Goal: Task Accomplishment & Management: Manage account settings

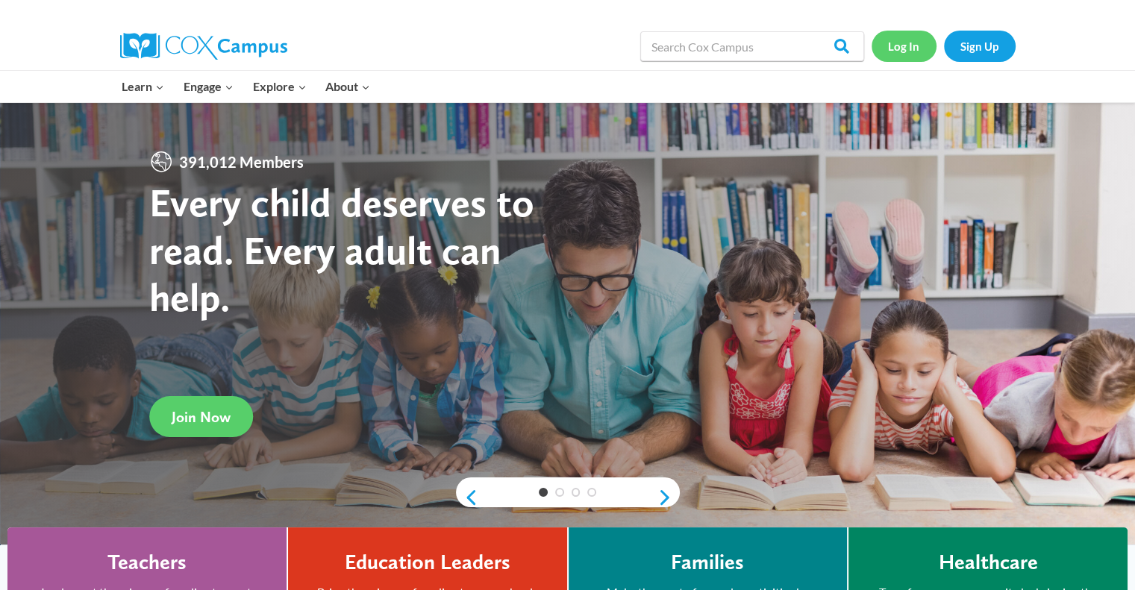
click at [901, 45] on link "Log In" at bounding box center [903, 46] width 65 height 31
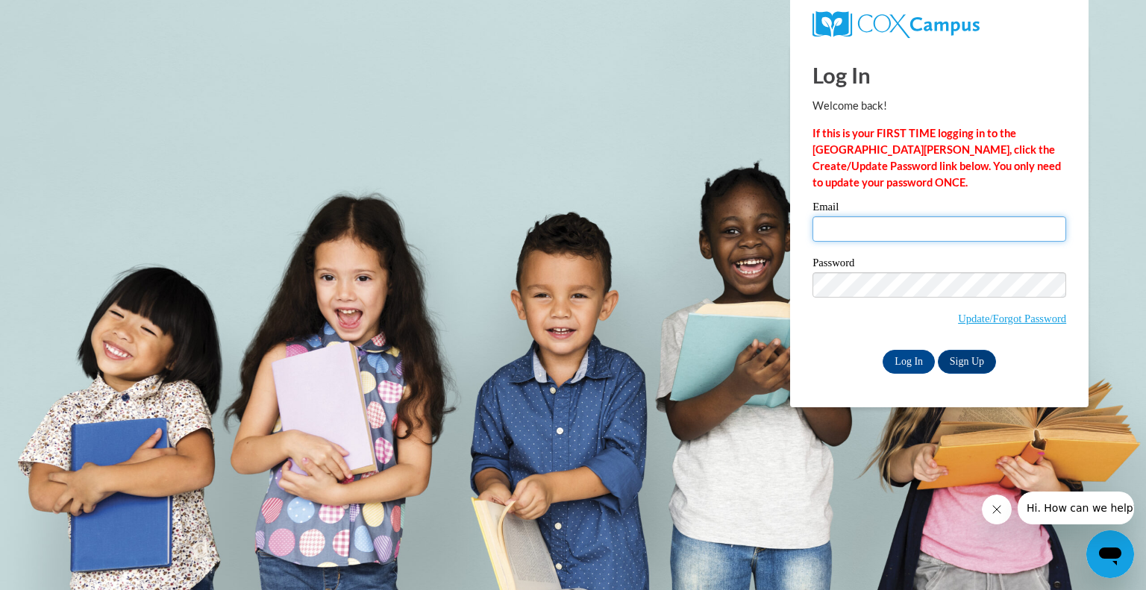
click at [845, 220] on input "Email" at bounding box center [939, 228] width 254 height 25
type input "[EMAIL_ADDRESS][DOMAIN_NAME]"
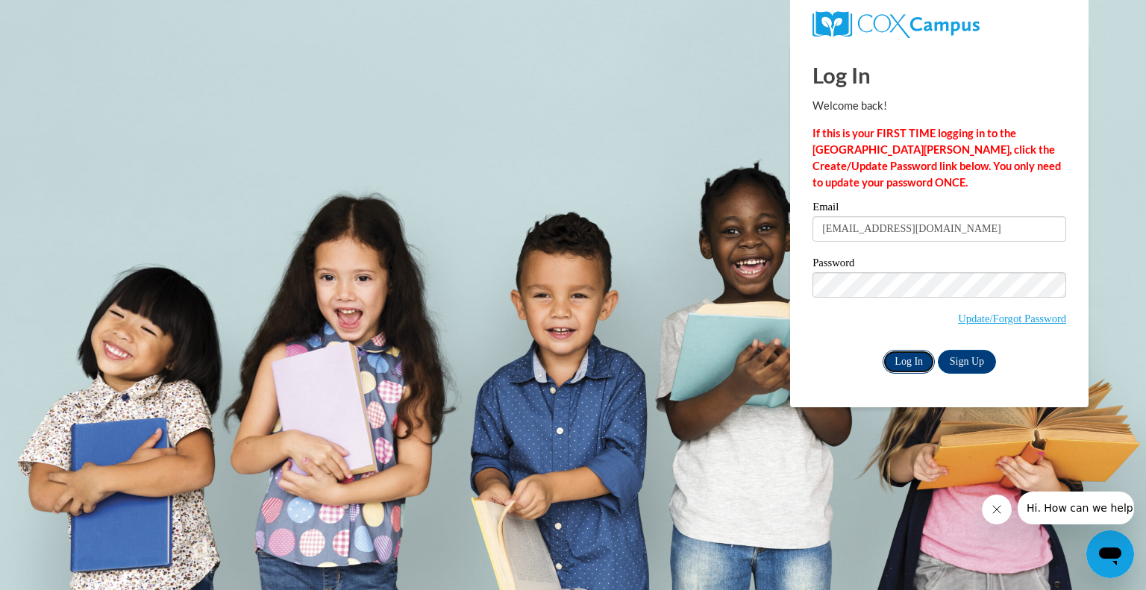
click at [912, 361] on input "Log In" at bounding box center [909, 362] width 52 height 24
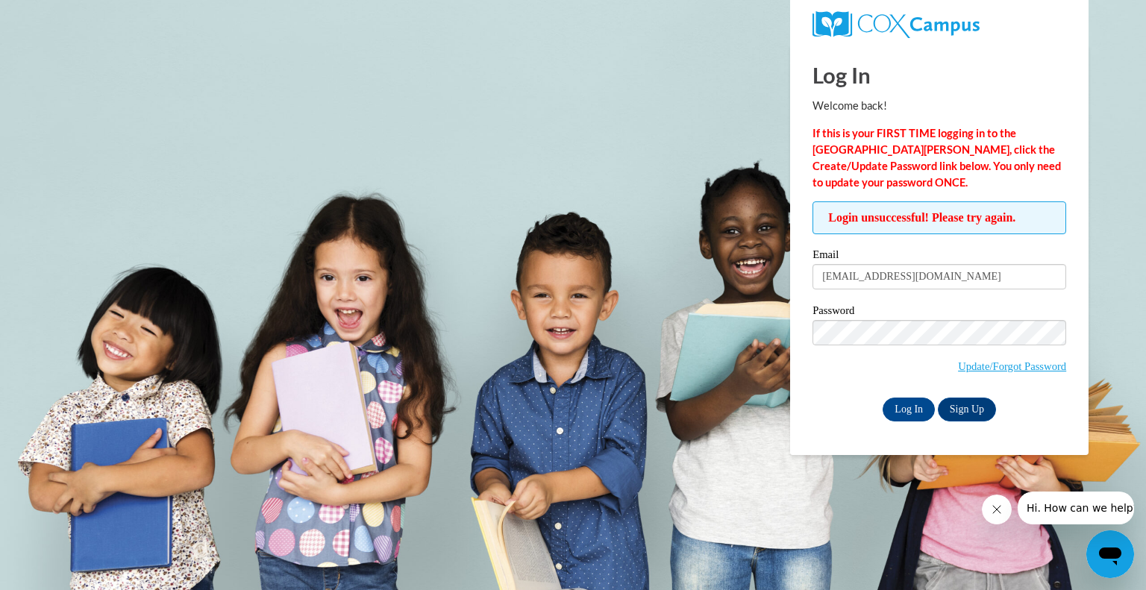
click at [883, 325] on div "Password Update/Forgot Password" at bounding box center [939, 349] width 254 height 88
click at [896, 407] on input "Log In" at bounding box center [909, 410] width 52 height 24
click at [962, 366] on link "Update/Forgot Password" at bounding box center [1012, 366] width 108 height 12
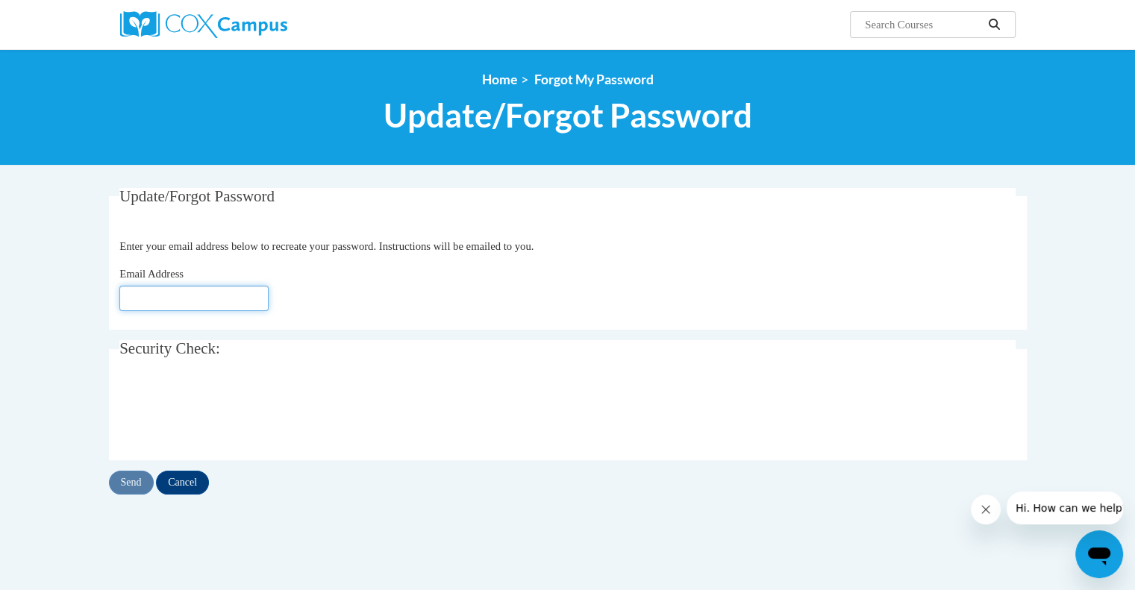
click at [228, 299] on input "Email Address" at bounding box center [193, 298] width 149 height 25
type input "[EMAIL_ADDRESS][DOMAIN_NAME]"
click at [75, 363] on body "Search Search... <en>Home</en><fr>Accueil</fr><de>Zuhause</de><it>Casa</it><es>…" at bounding box center [567, 439] width 1135 height 878
click at [126, 480] on input "Send" at bounding box center [131, 483] width 45 height 24
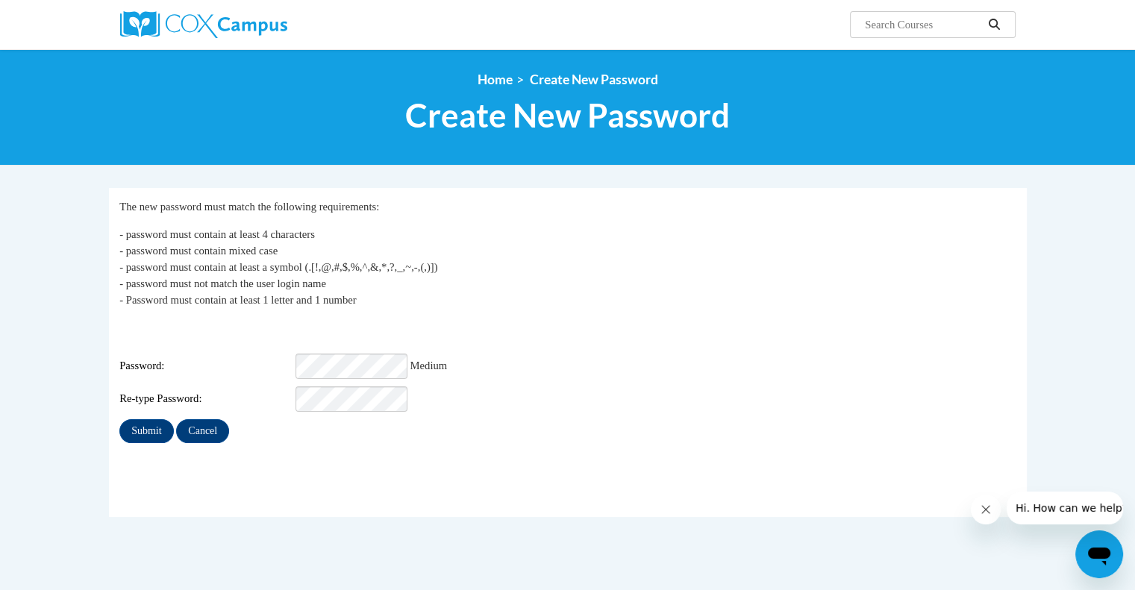
click at [588, 371] on div "Login: lashford@kusd.edu Password: Medium Re-type Password:" at bounding box center [567, 365] width 896 height 93
click at [141, 419] on input "Submit" at bounding box center [146, 431] width 54 height 24
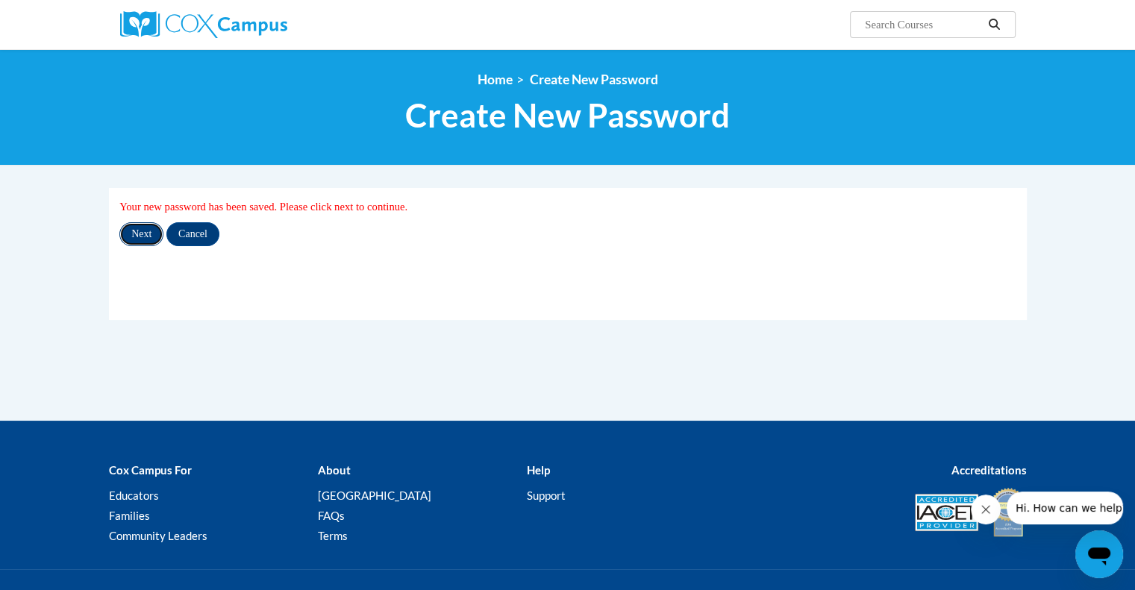
click at [134, 237] on input "Next" at bounding box center [141, 234] width 44 height 24
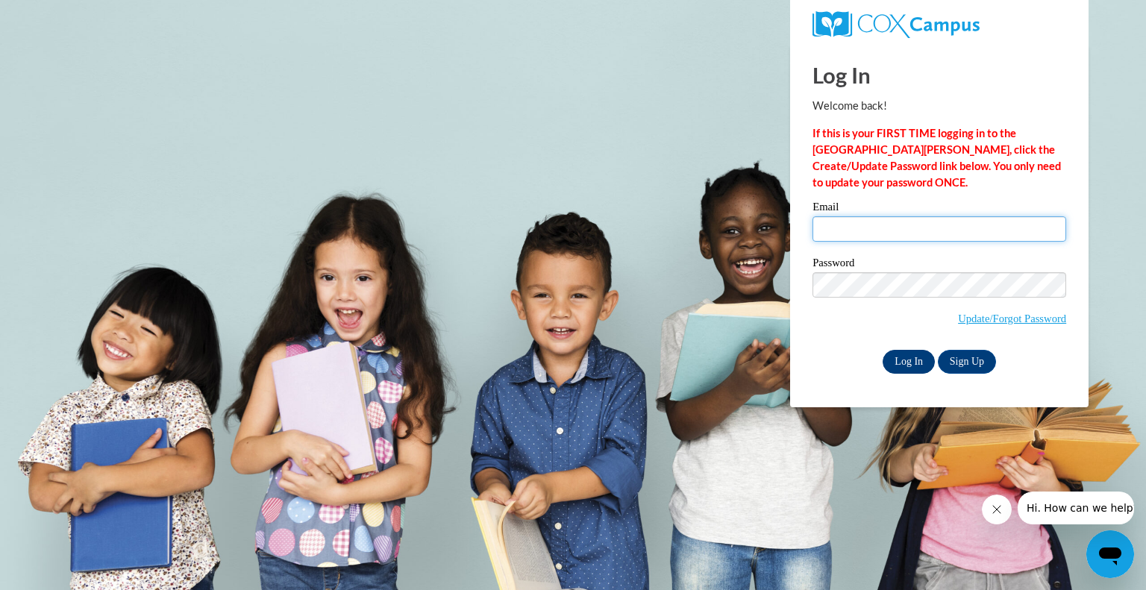
type input "[EMAIL_ADDRESS][DOMAIN_NAME]"
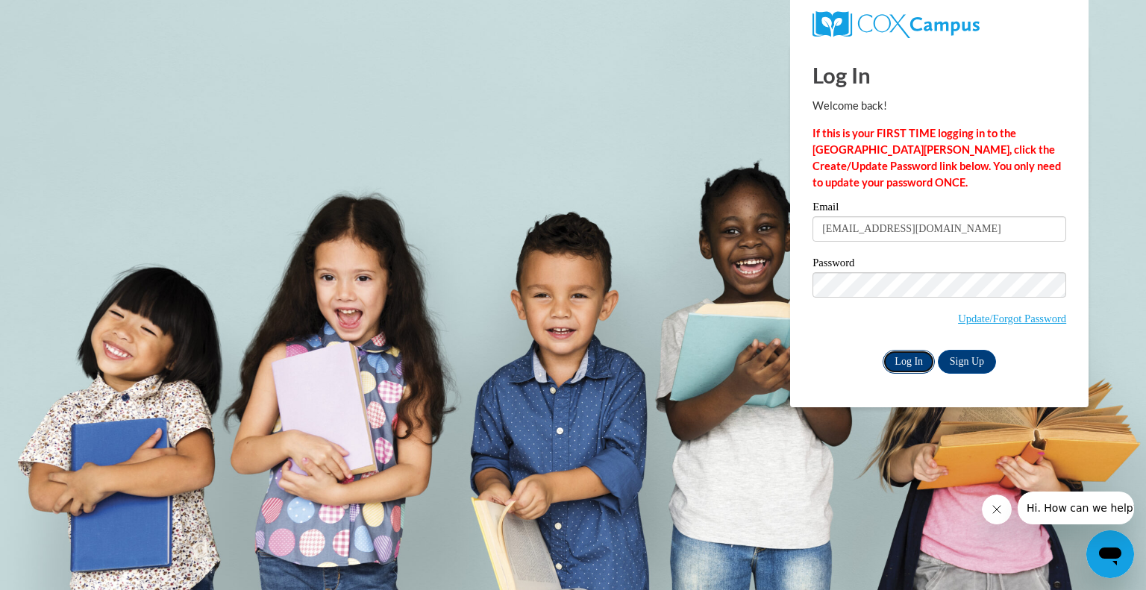
click at [913, 365] on input "Log In" at bounding box center [909, 362] width 52 height 24
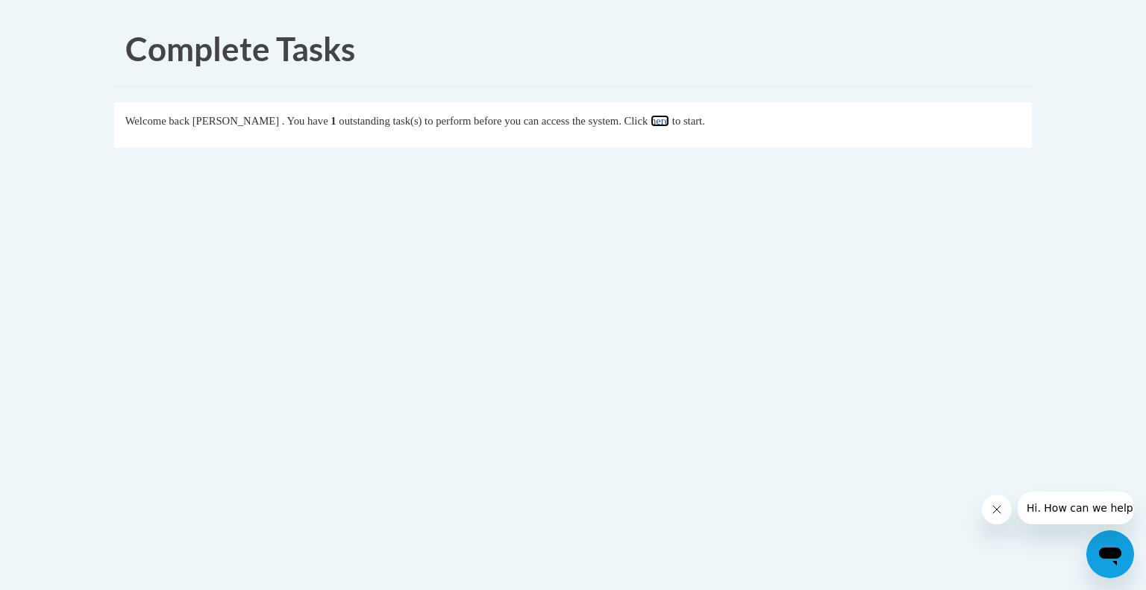
click at [669, 119] on link "here" at bounding box center [660, 121] width 19 height 12
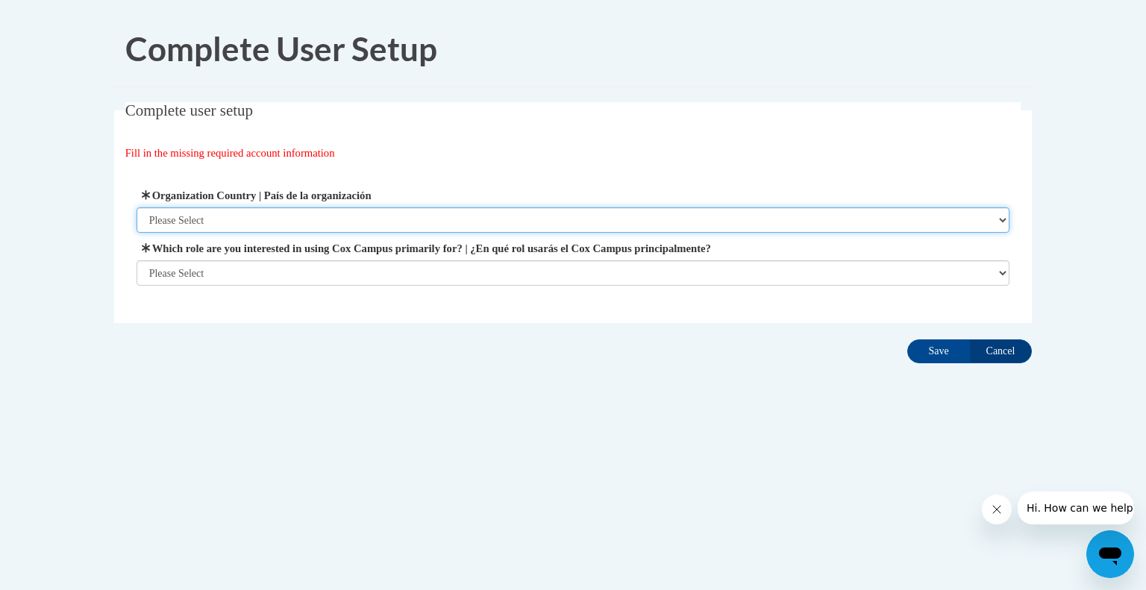
click at [298, 216] on select "Please Select United States | Estados Unidos Outside of the United States | Fue…" at bounding box center [574, 219] width 874 height 25
select select "ad49bcad-a171-4b2e-b99c-48b446064914"
click at [137, 207] on select "Please Select United States | Estados Unidos Outside of the United States | Fue…" at bounding box center [574, 219] width 874 height 25
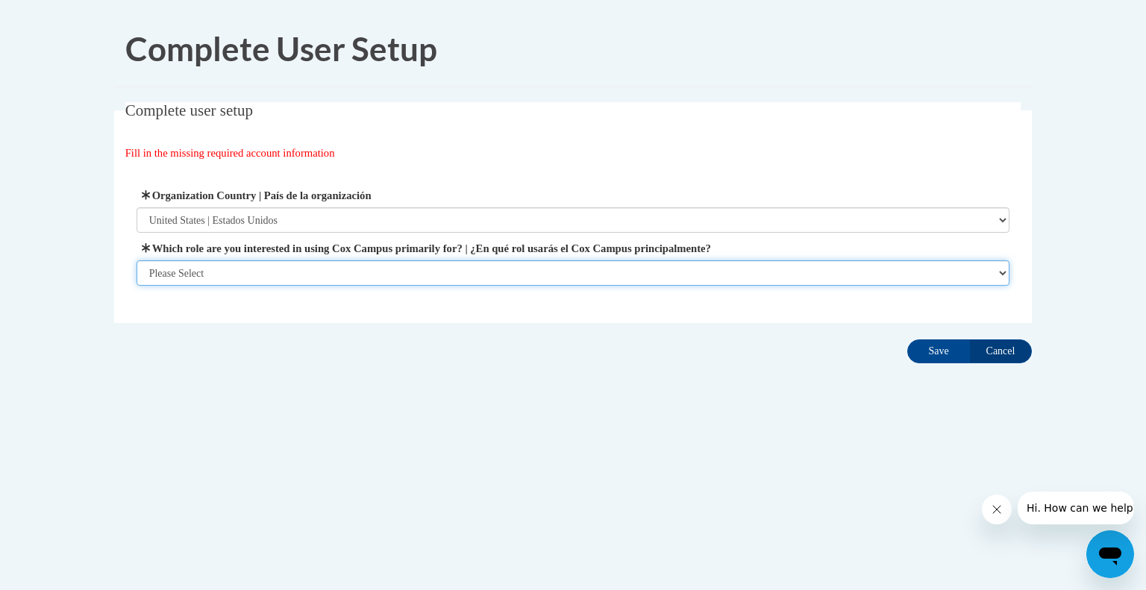
click at [276, 268] on select "Please Select College/University | Colegio/Universidad Community/Nonprofit Part…" at bounding box center [574, 272] width 874 height 25
select select "fbf2d438-af2f-41f8-98f1-81c410e29de3"
click at [137, 286] on select "Please Select College/University | Colegio/Universidad Community/Nonprofit Part…" at bounding box center [574, 272] width 874 height 25
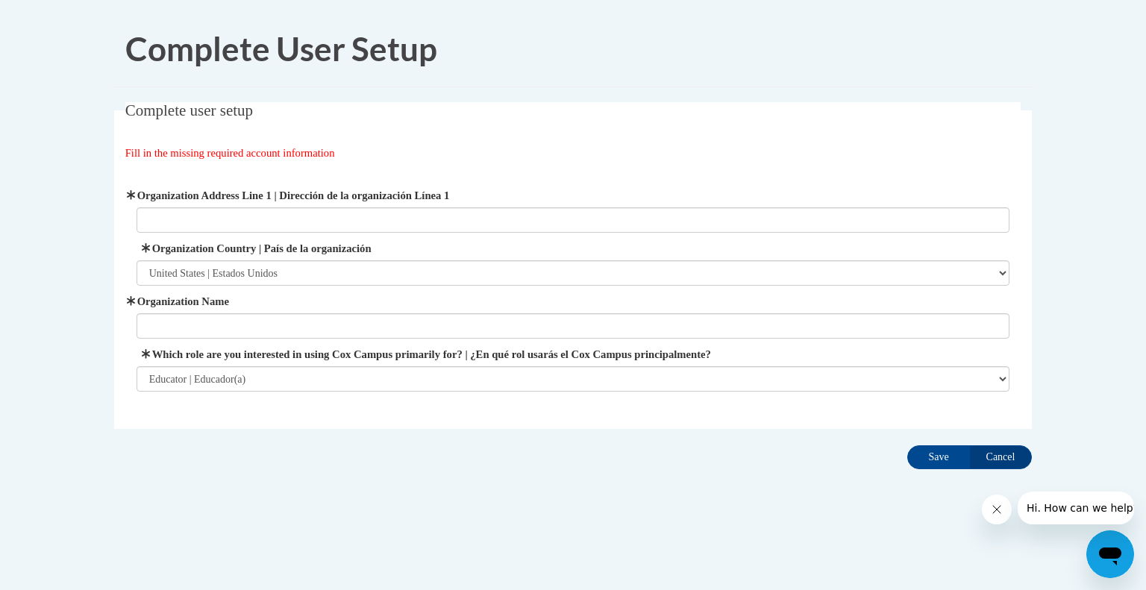
click at [269, 313] on span "Organization Name" at bounding box center [574, 316] width 874 height 46
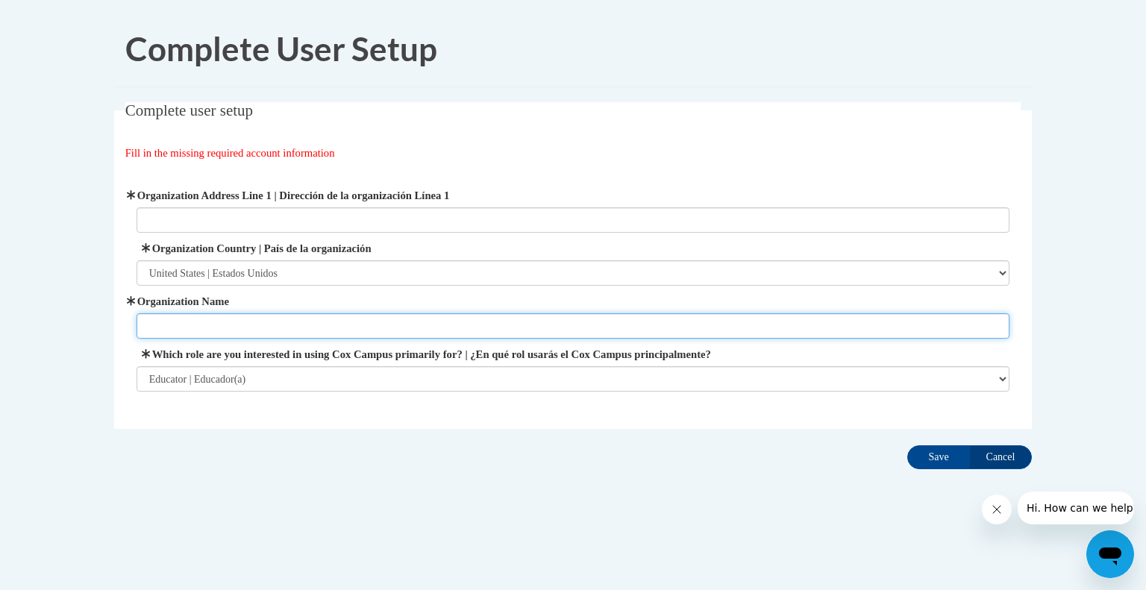
click at [239, 322] on input "Organization Name" at bounding box center [574, 325] width 874 height 25
type input "KUSD"
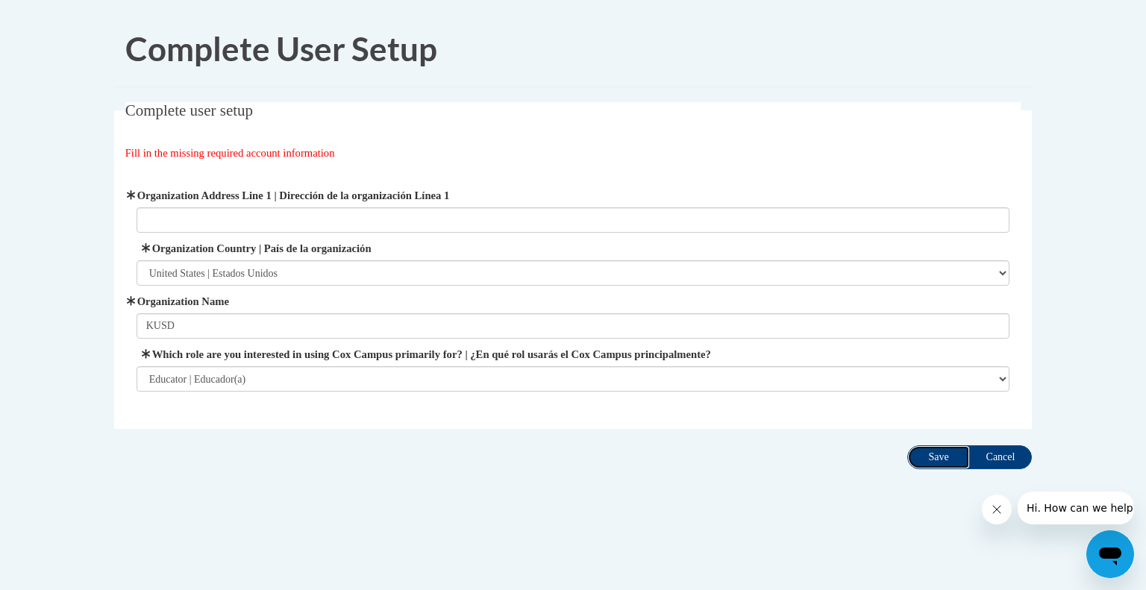
click at [928, 450] on input "Save" at bounding box center [938, 457] width 63 height 24
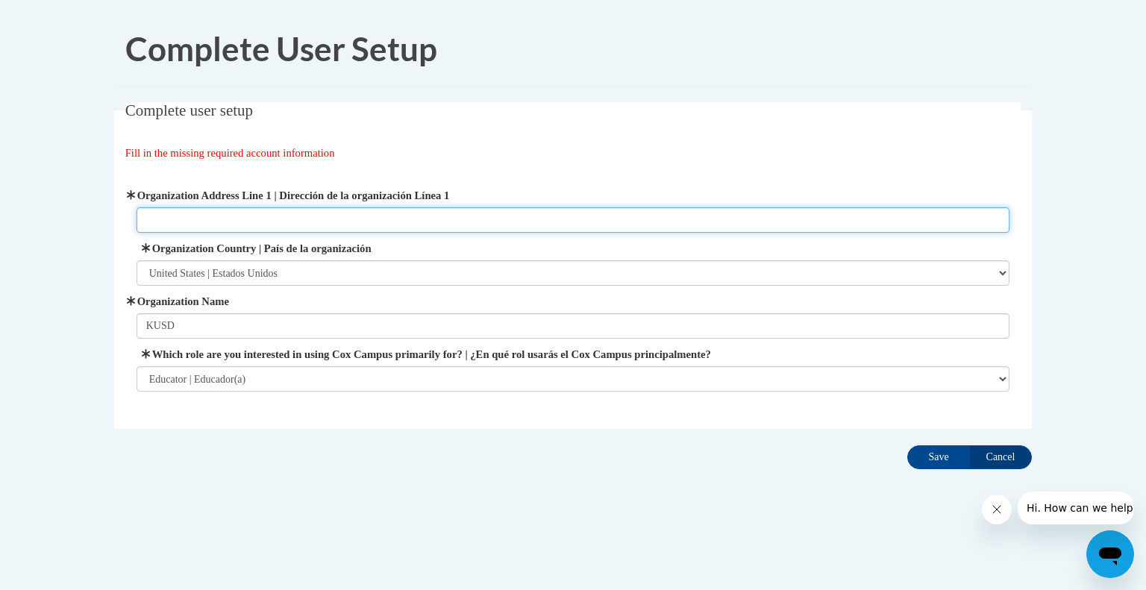
click at [255, 217] on input "Organization Address Line 1 | Dirección de la organización Línea 1" at bounding box center [574, 219] width 874 height 25
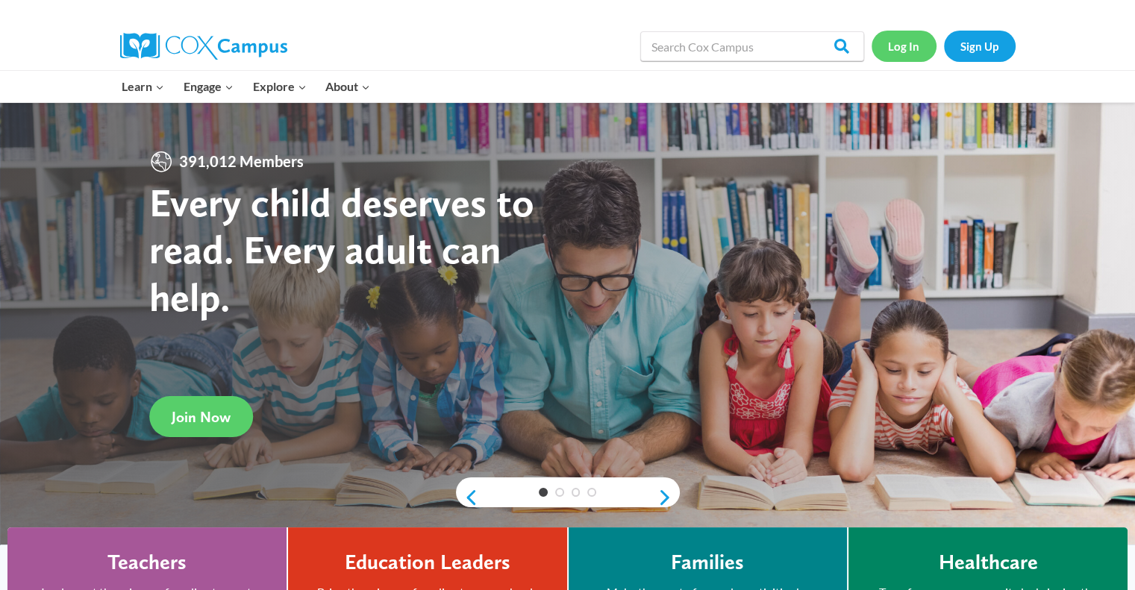
click at [892, 43] on link "Log In" at bounding box center [903, 46] width 65 height 31
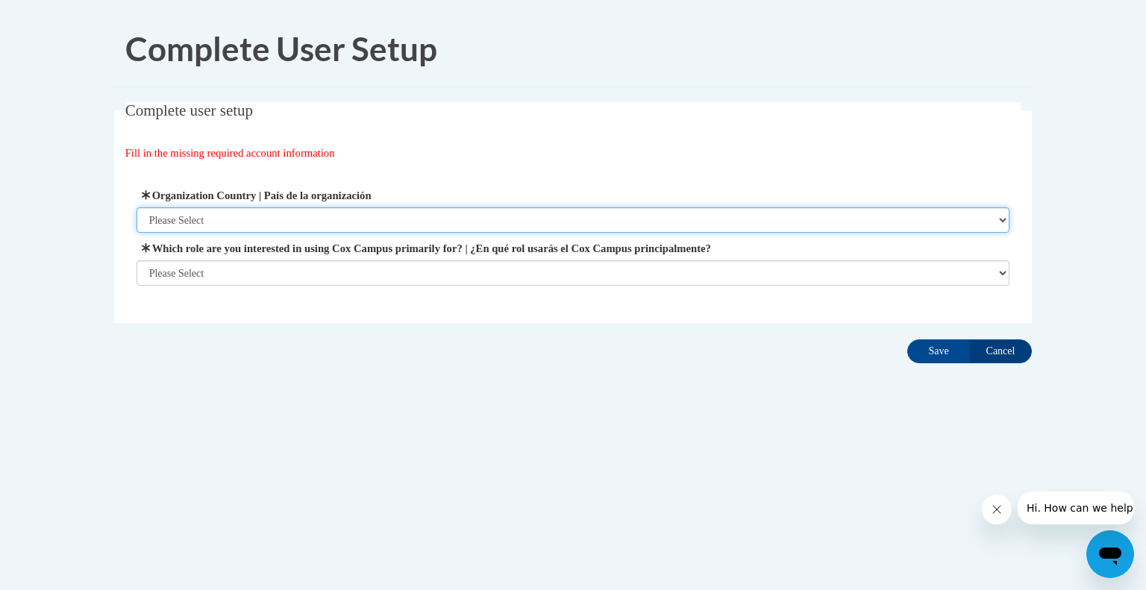
click at [444, 221] on select "Please Select United States | Estados Unidos Outside of the United States | Fue…" at bounding box center [574, 219] width 874 height 25
select select "ad49bcad-a171-4b2e-b99c-48b446064914"
click at [137, 207] on select "Please Select United States | Estados Unidos Outside of the United States | Fue…" at bounding box center [574, 219] width 874 height 25
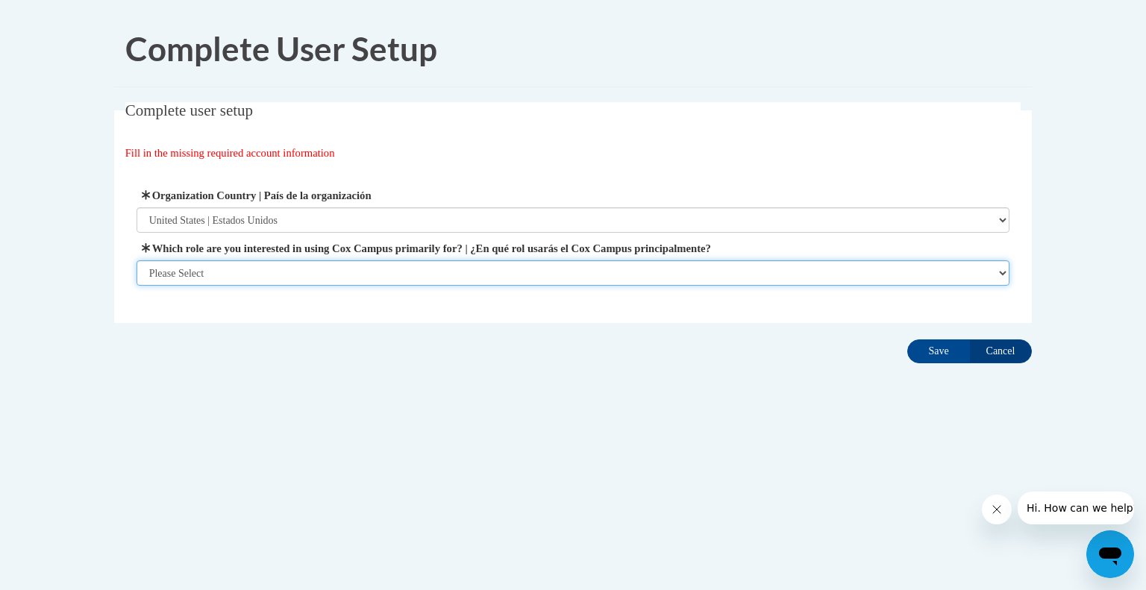
click at [380, 274] on select "Please Select College/University | Colegio/Universidad Community/Nonprofit Part…" at bounding box center [574, 272] width 874 height 25
select select "fbf2d438-af2f-41f8-98f1-81c410e29de3"
click at [137, 286] on select "Please Select College/University | Colegio/Universidad Community/Nonprofit Part…" at bounding box center [574, 272] width 874 height 25
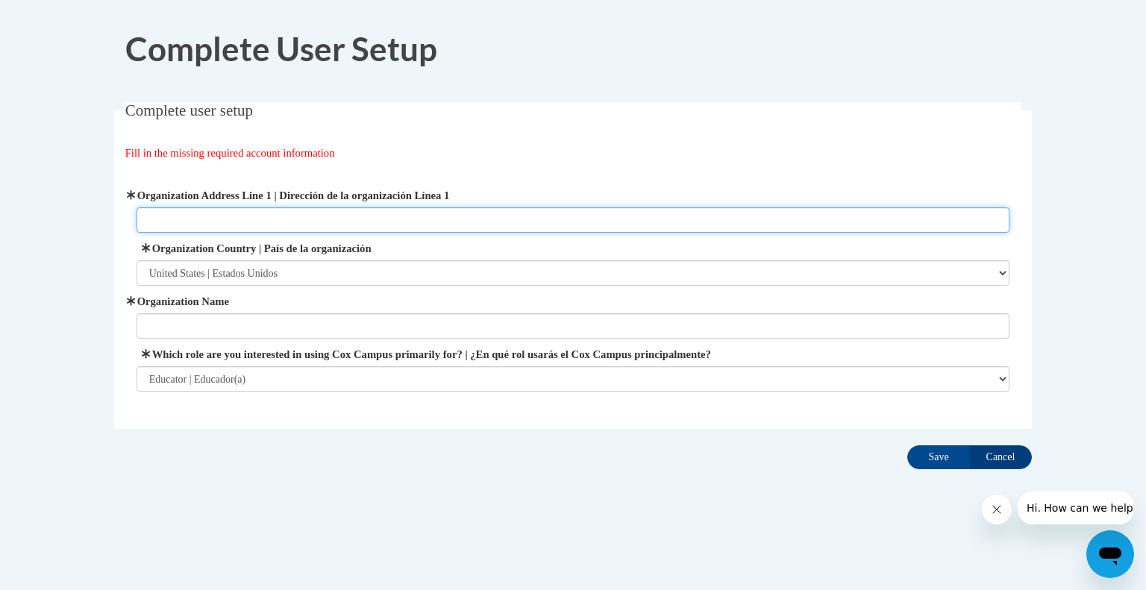
click at [371, 217] on input "Organization Address Line 1 | Dirección de la organización Línea 1" at bounding box center [574, 219] width 874 height 25
type input "10717 47th Ave"
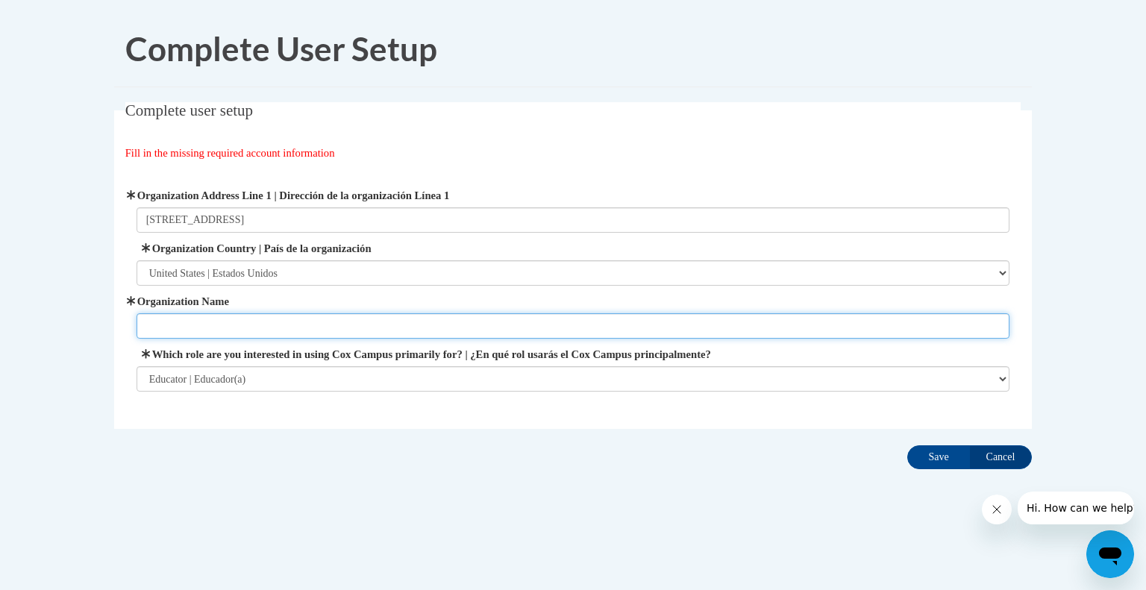
click at [279, 323] on input "Organization Name" at bounding box center [574, 325] width 874 height 25
type input "Prairie Lane"
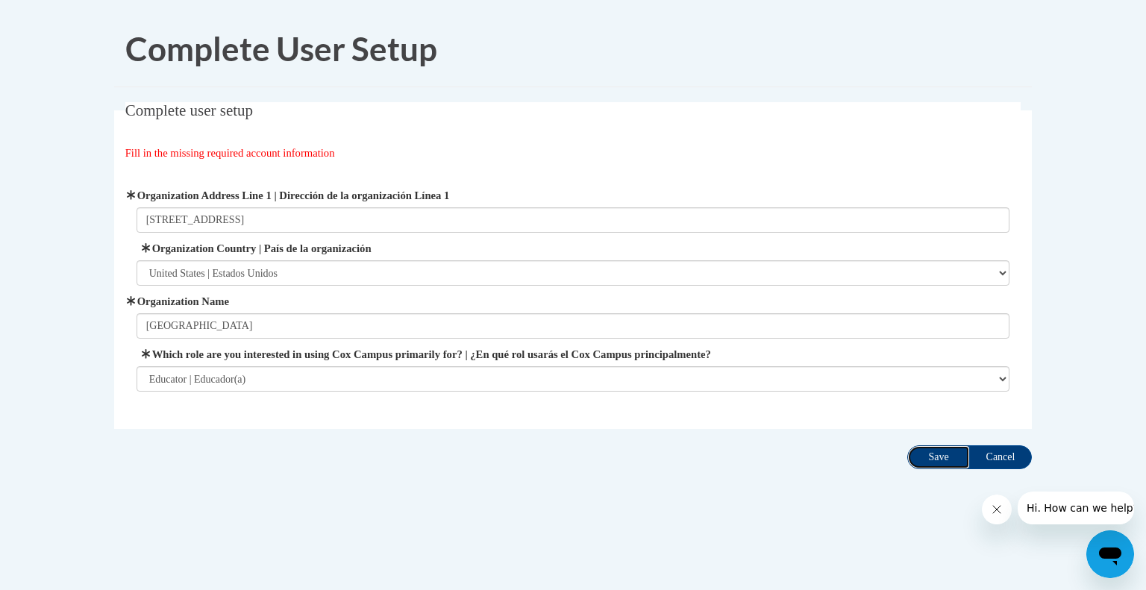
click at [927, 455] on input "Save" at bounding box center [938, 457] width 63 height 24
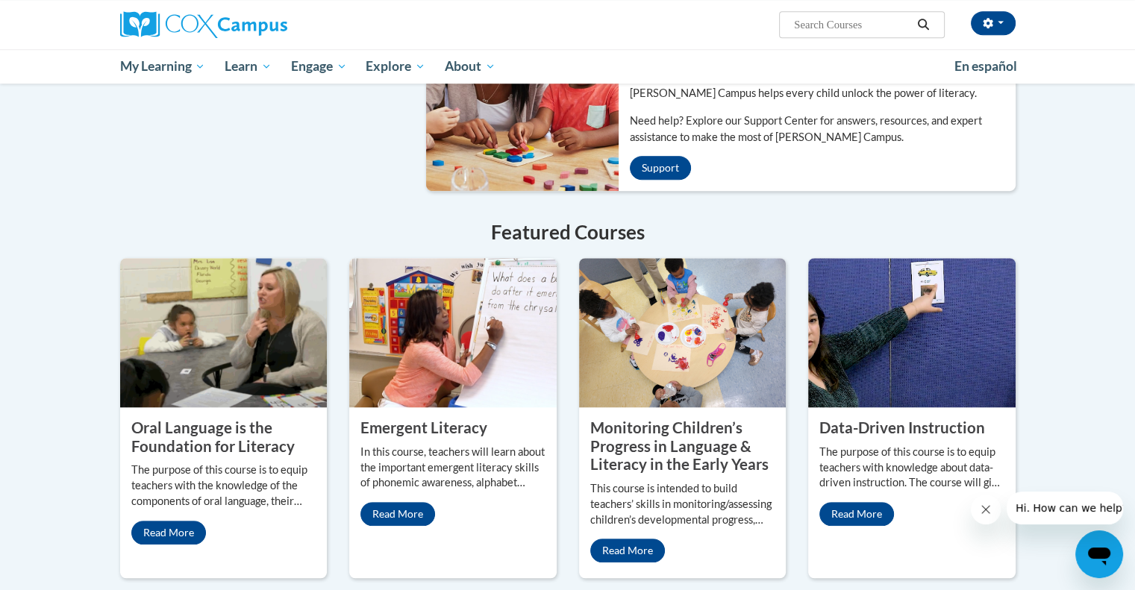
scroll to position [1047, 0]
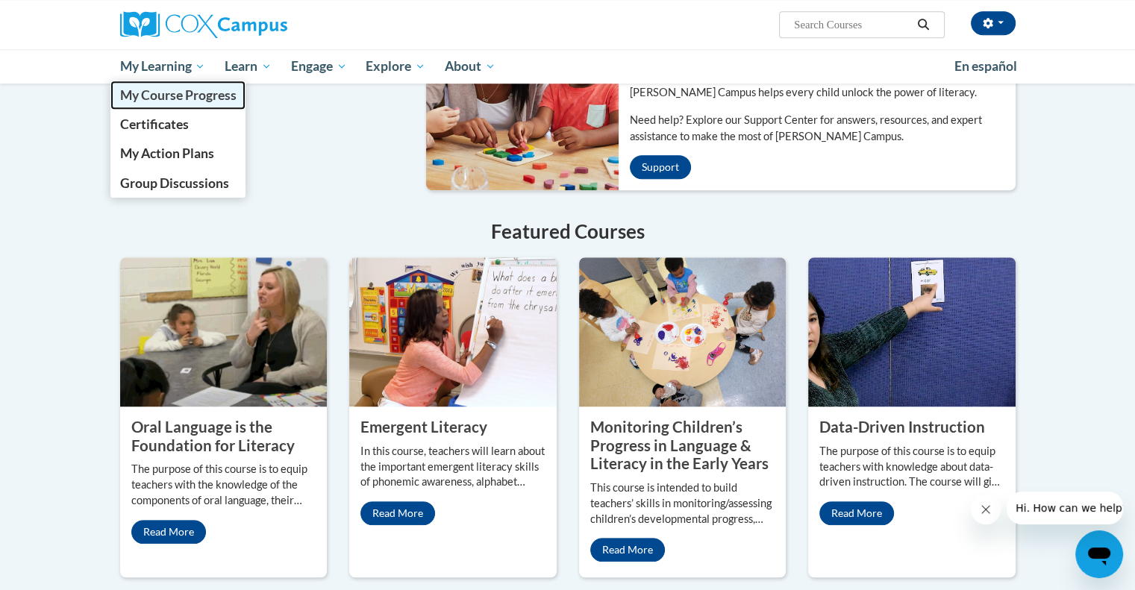
click at [157, 102] on span "My Course Progress" at bounding box center [177, 95] width 116 height 16
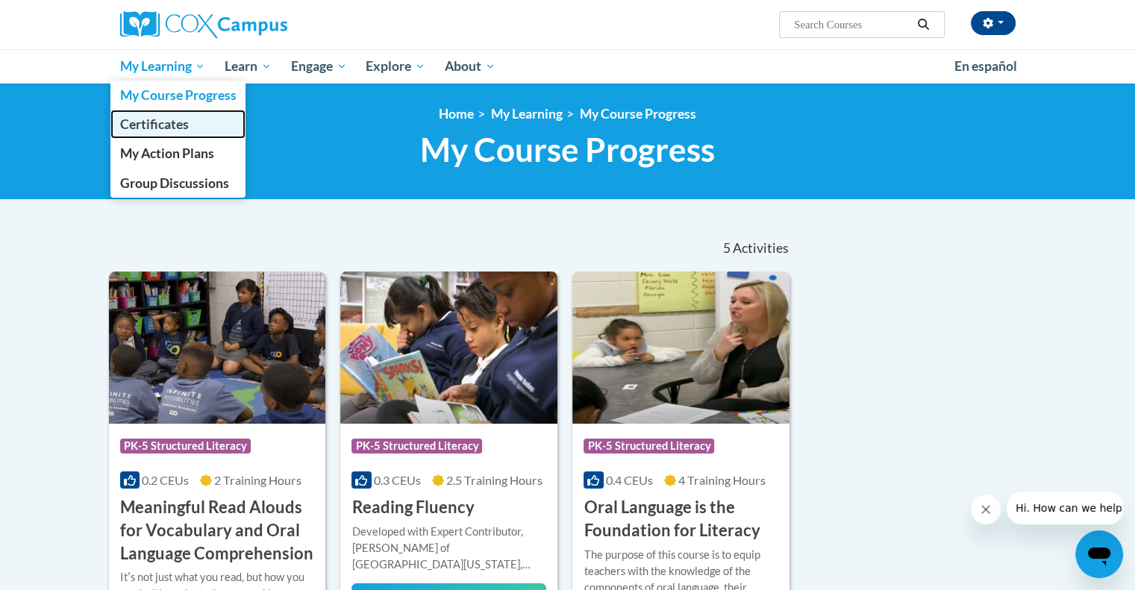
click at [177, 126] on span "Certificates" at bounding box center [153, 124] width 69 height 16
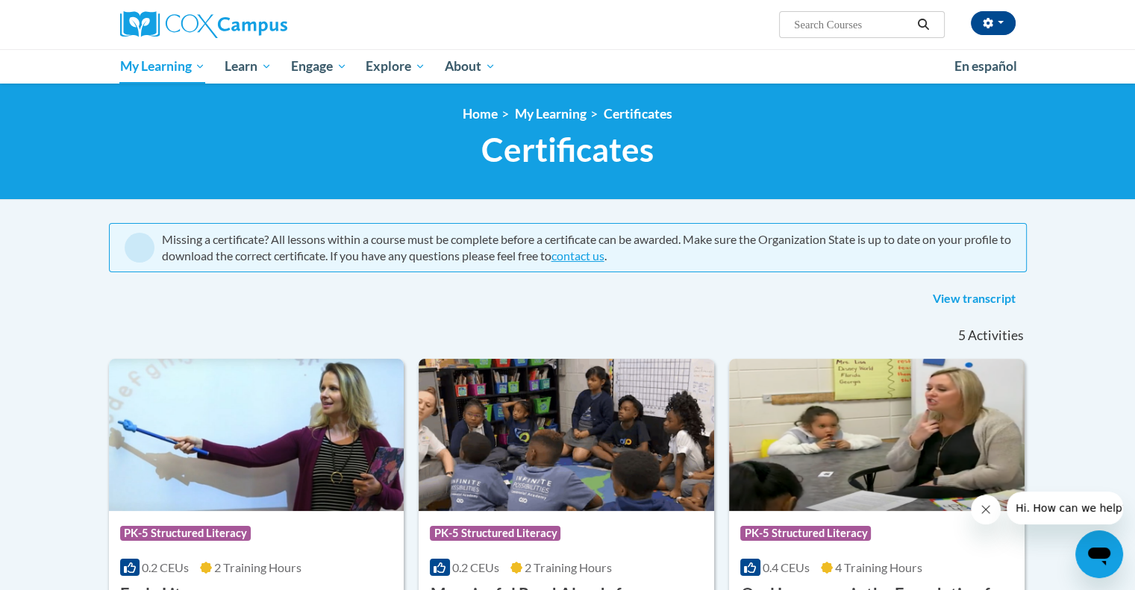
click at [883, 174] on div "<en>Home</en><fr>Accueil</fr><de>Zuhause</de><it>Casa</it><es>Casa</es><pt>Casa…" at bounding box center [568, 141] width 940 height 71
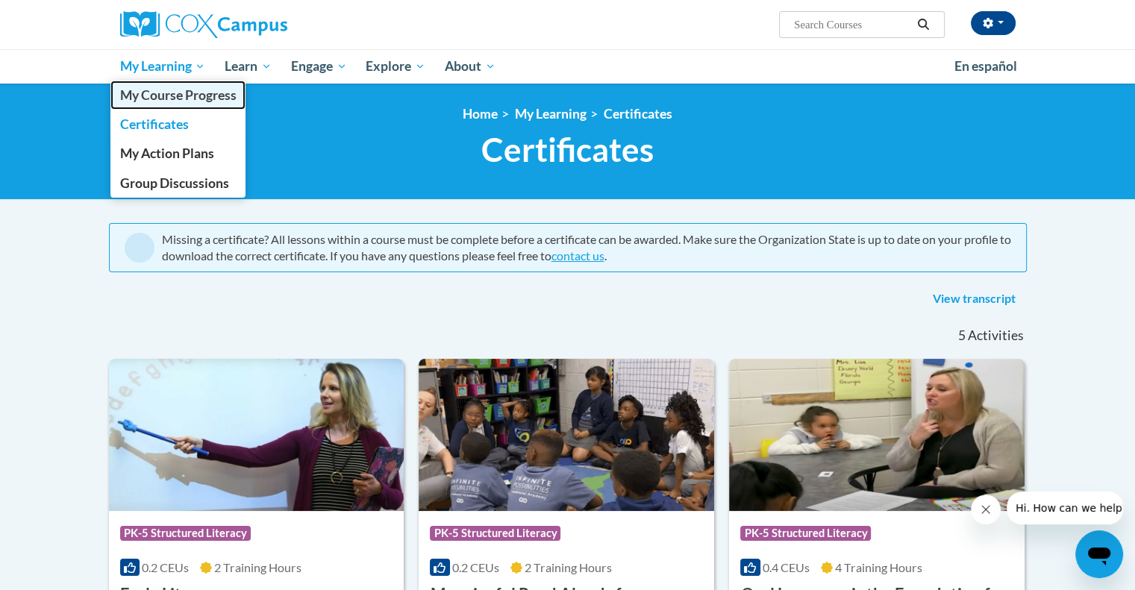
click at [166, 91] on span "My Course Progress" at bounding box center [177, 95] width 116 height 16
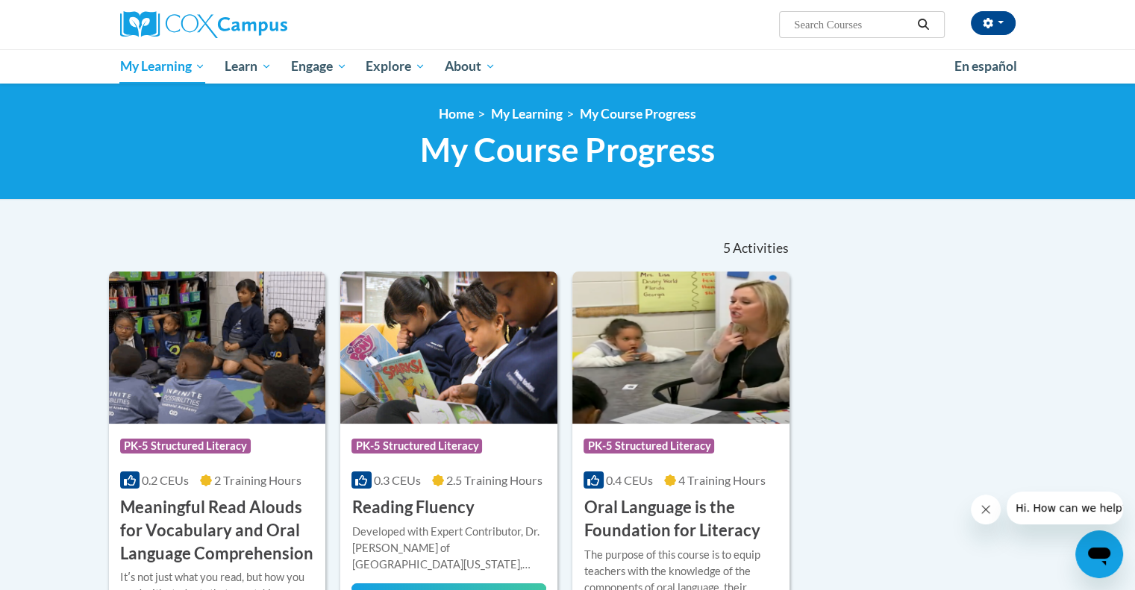
click at [455, 101] on div "<en>Home</en><fr>Accueil</fr><de>Zuhause</de><it>Casa</it><es>Casa</es><pt>Casa…" at bounding box center [567, 142] width 1135 height 116
click at [452, 113] on link "Home" at bounding box center [456, 114] width 35 height 16
